Goal: Information Seeking & Learning: Check status

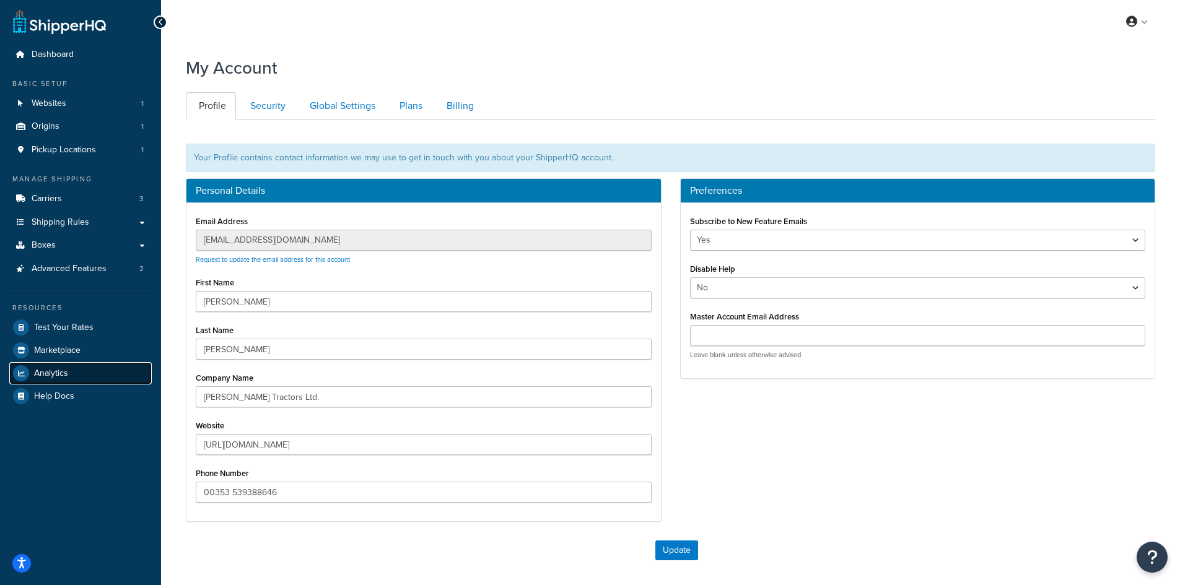
click at [74, 370] on link "Analytics" at bounding box center [80, 373] width 142 height 22
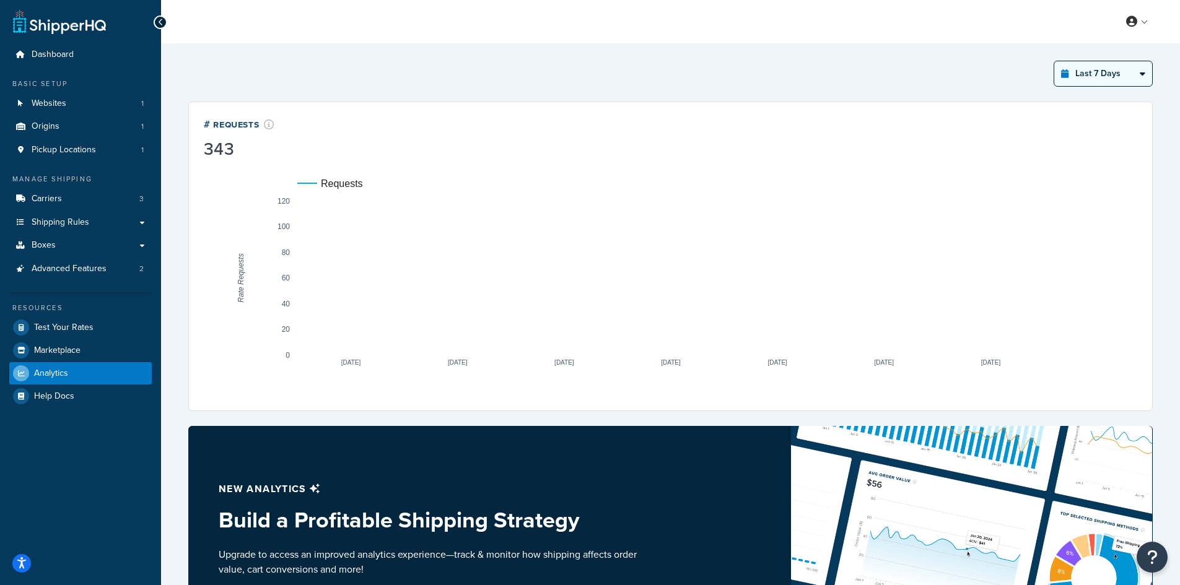
click at [1097, 71] on select "Last 24 Hours Last 7 Days Last 30 Days Last 3 Months Last 6 Months Last 12 Mont…" at bounding box center [1103, 73] width 98 height 25
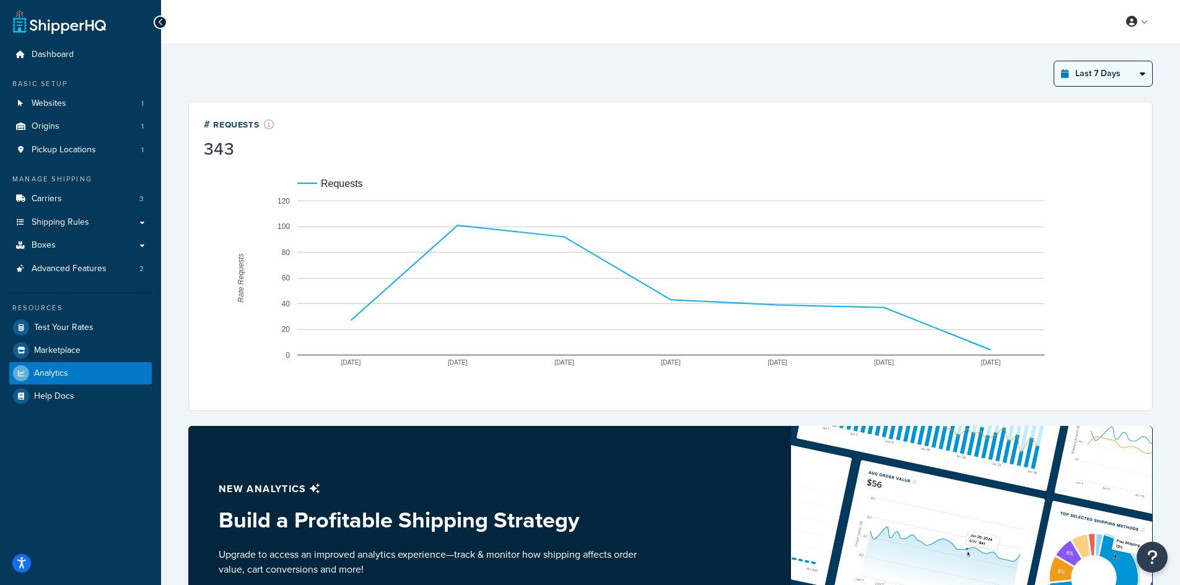
select select "last_30_days"
click at [1054, 61] on select "Last 24 Hours Last 7 Days Last 30 Days Last 3 Months Last 6 Months Last 12 Mont…" at bounding box center [1103, 73] width 98 height 25
click at [1135, 76] on select "Last 24 Hours Last 7 Days Last 30 Days Last 3 Months Last 6 Months Last 12 Mont…" at bounding box center [1103, 73] width 98 height 25
select select "last_30_days"
click at [1054, 61] on select "Last 24 Hours Last 7 Days Last 30 Days Last 3 Months Last 6 Months Last 12 Mont…" at bounding box center [1103, 73] width 98 height 25
